Goal: Navigation & Orientation: Find specific page/section

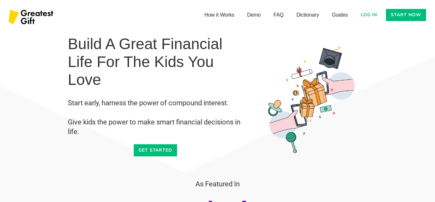
click at [404, 13] on link "Start now" at bounding box center [406, 15] width 40 height 12
click at [225, 17] on link "How it Works" at bounding box center [219, 14] width 43 height 13
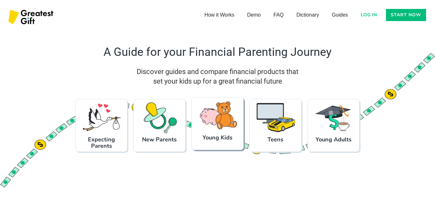
scroll to position [625, 0]
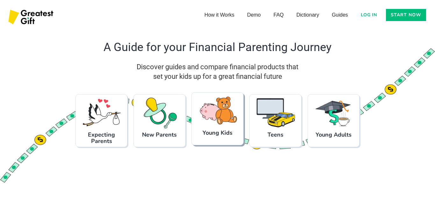
click at [219, 130] on h3 "Young Kids" at bounding box center [217, 132] width 46 height 6
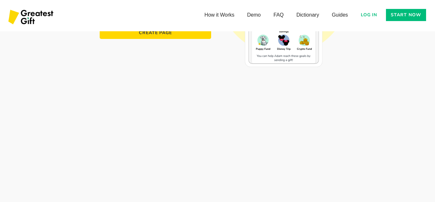
scroll to position [1186, 0]
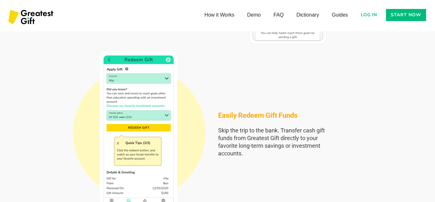
click at [371, 14] on link "Log in" at bounding box center [369, 15] width 24 height 12
